Goal: Find specific page/section: Find specific page/section

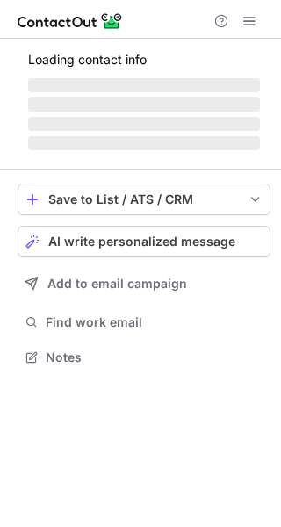
scroll to position [9, 9]
